Goal: Information Seeking & Learning: Learn about a topic

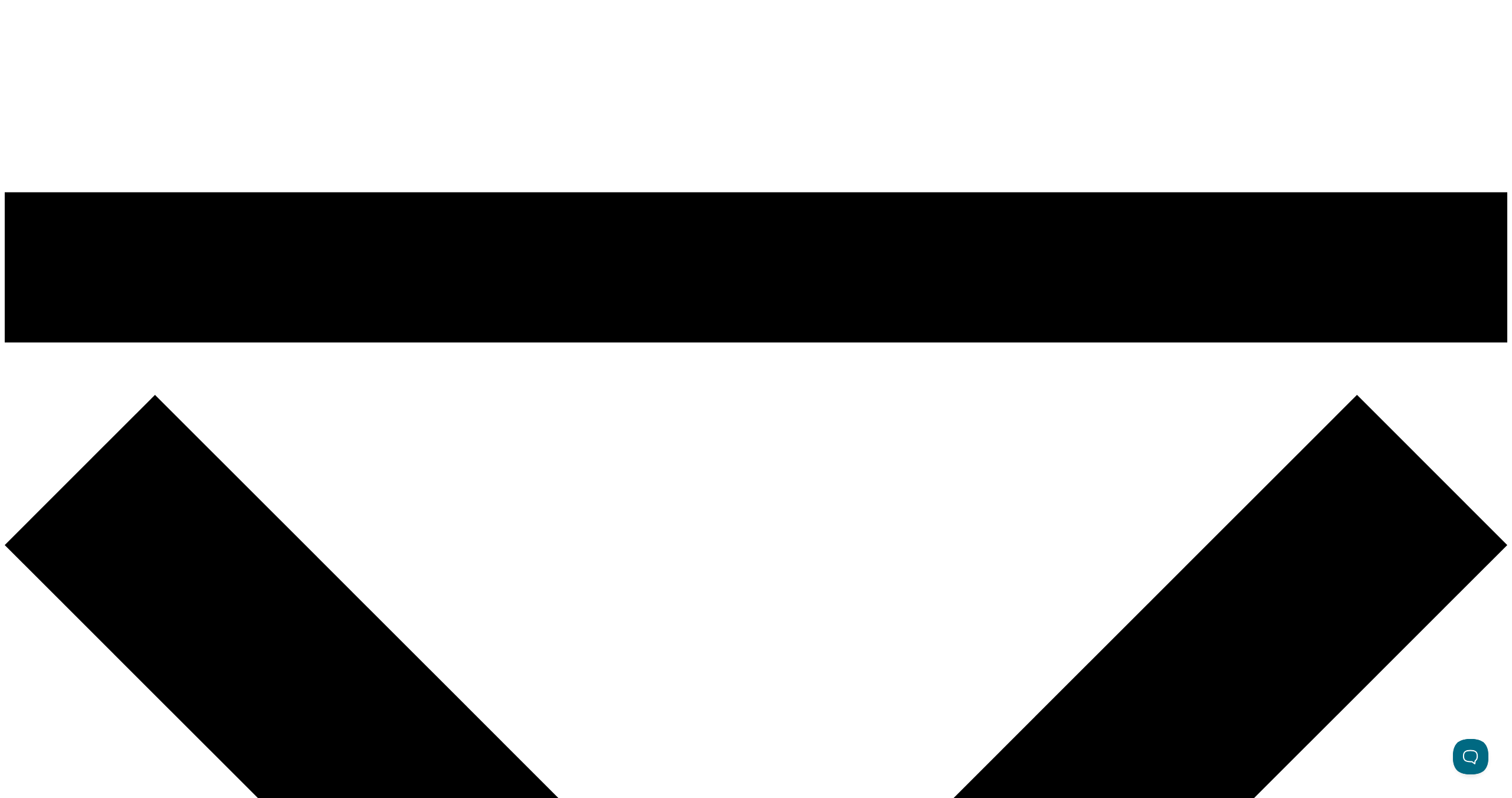
scroll to position [964, 0]
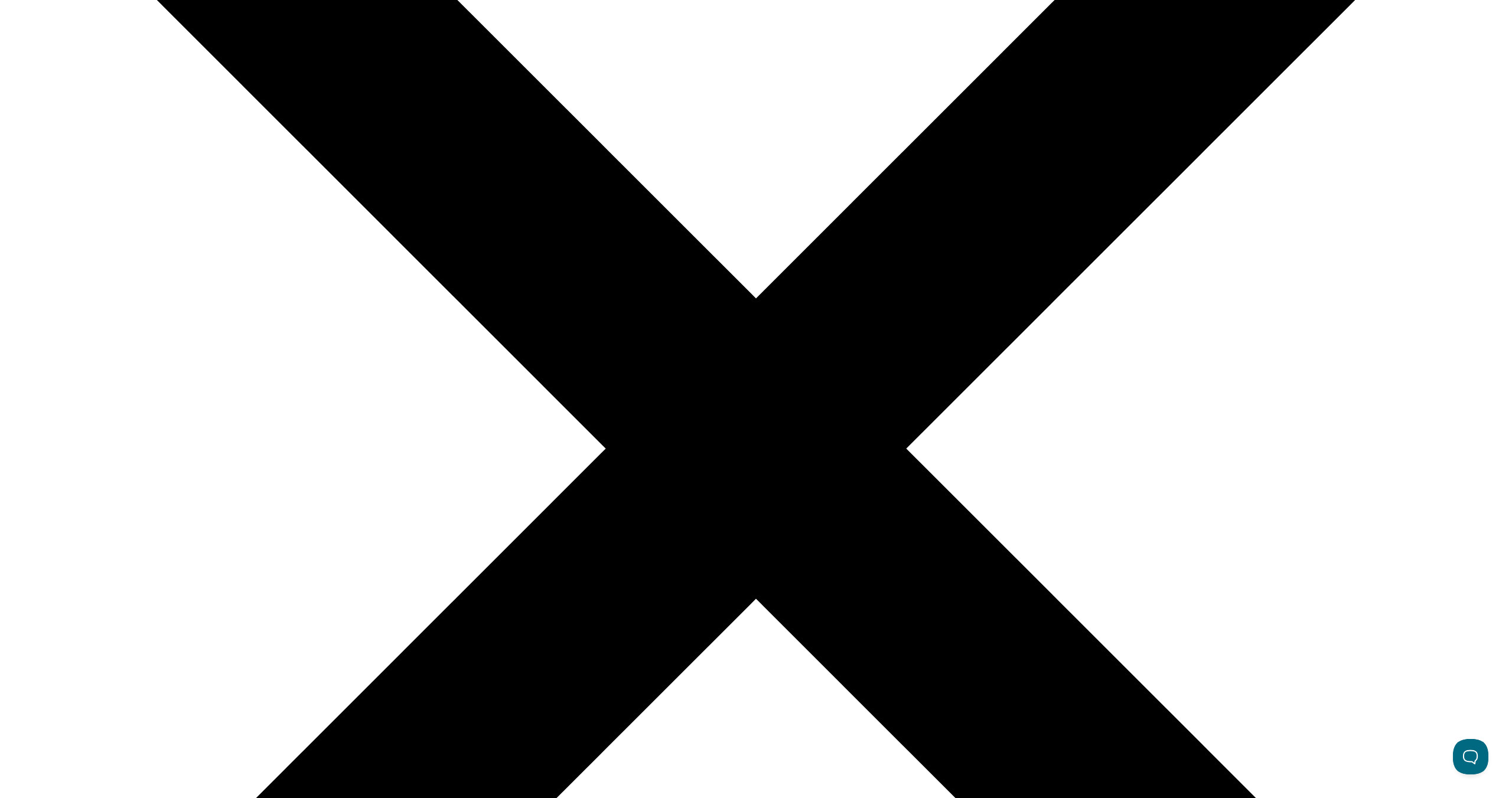
scroll to position [1634, 0]
